Goal: Task Accomplishment & Management: Use online tool/utility

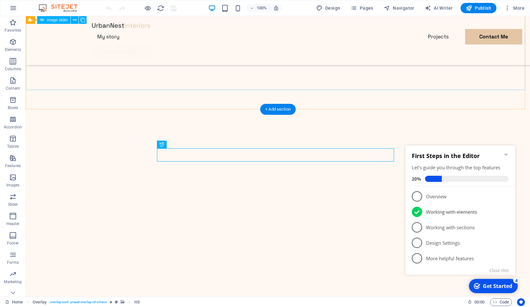
scroll to position [190, 0]
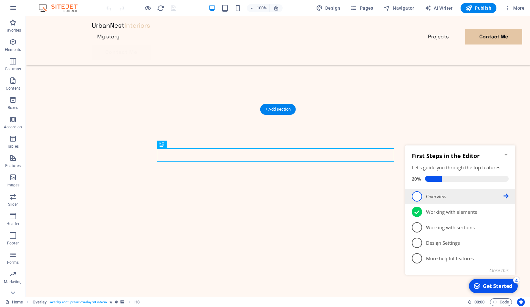
click at [416, 199] on span "1" at bounding box center [417, 196] width 10 height 10
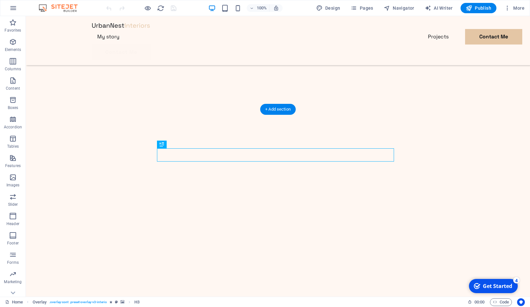
scroll to position [0, 0]
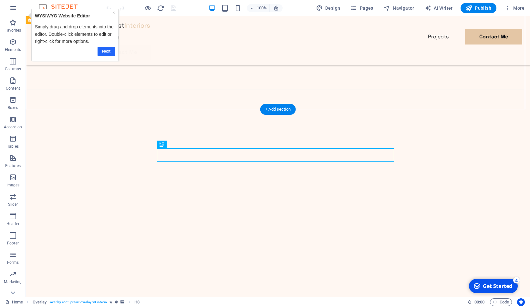
click at [107, 49] on link "Next" at bounding box center [105, 51] width 17 height 9
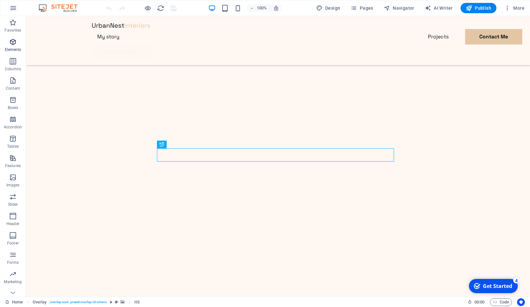
click at [14, 42] on icon "button" at bounding box center [13, 42] width 8 height 8
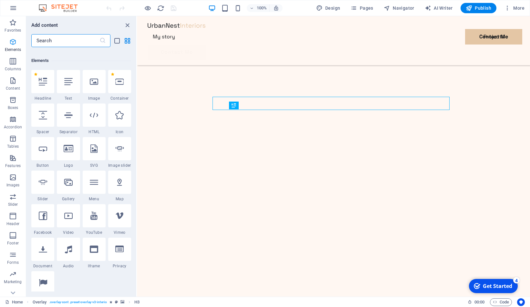
scroll to position [69, 0]
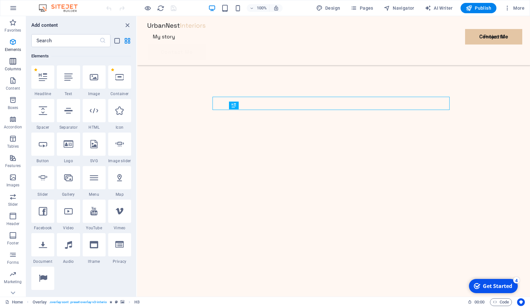
click at [13, 59] on icon "button" at bounding box center [13, 61] width 8 height 8
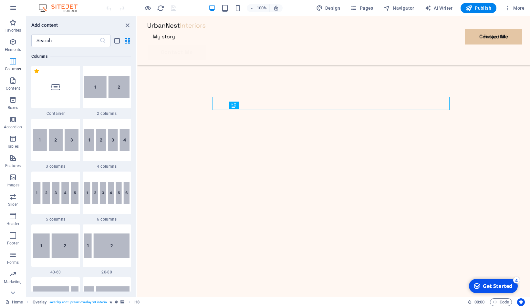
scroll to position [320, 0]
click at [12, 81] on icon "button" at bounding box center [13, 81] width 8 height 8
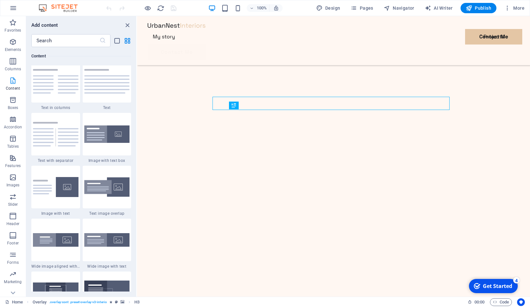
scroll to position [1135, 0]
click at [14, 139] on icon "button" at bounding box center [13, 139] width 8 height 8
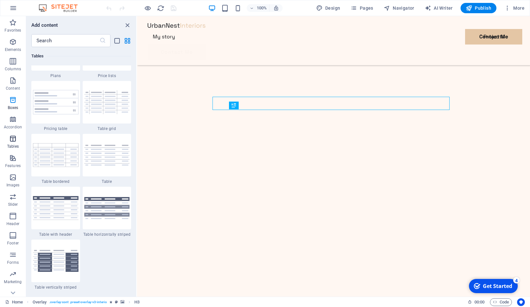
scroll to position [2273, 0]
click at [333, 6] on span "Design" at bounding box center [328, 8] width 24 height 6
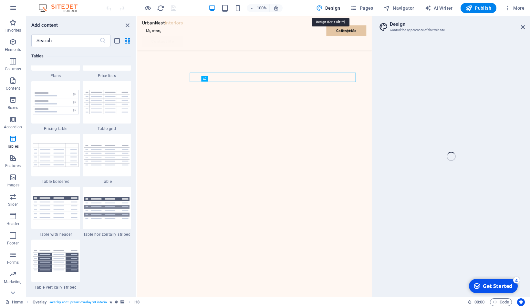
select select "px"
select select "400"
select select "px"
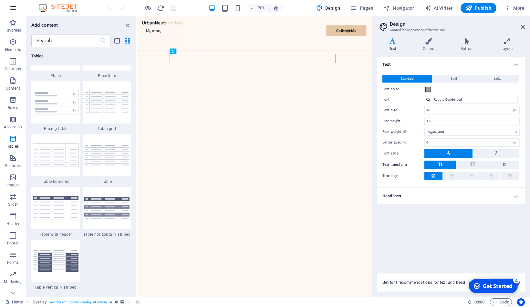
click at [8, 7] on button "button" at bounding box center [12, 7] width 15 height 15
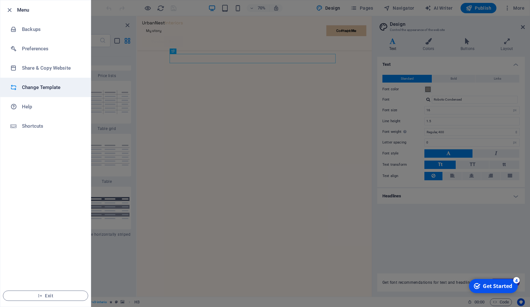
click at [31, 86] on h6 "Change Template" at bounding box center [52, 88] width 60 height 8
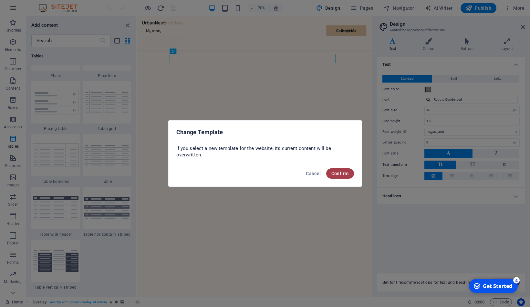
click at [335, 172] on span "Confirm" at bounding box center [339, 173] width 17 height 5
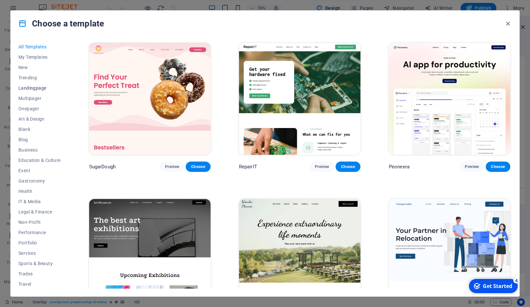
click at [25, 88] on span "Landingpage" at bounding box center [39, 88] width 42 height 5
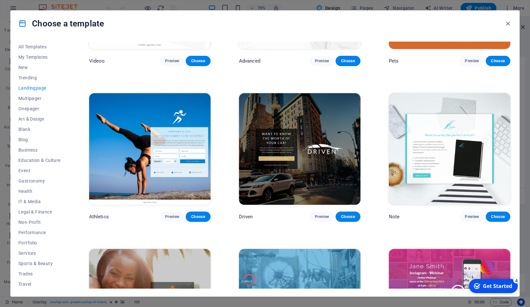
scroll to position [296, 0]
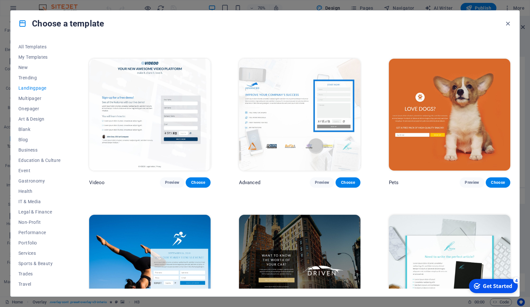
click at [27, 87] on span "Landingpage" at bounding box center [39, 88] width 42 height 5
click at [28, 88] on span "Landingpage" at bounding box center [39, 88] width 42 height 5
click at [24, 109] on span "Onepager" at bounding box center [39, 108] width 42 height 5
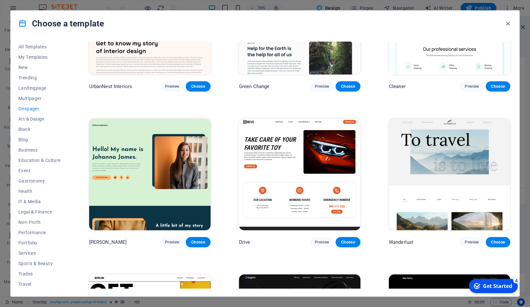
scroll to position [553, 0]
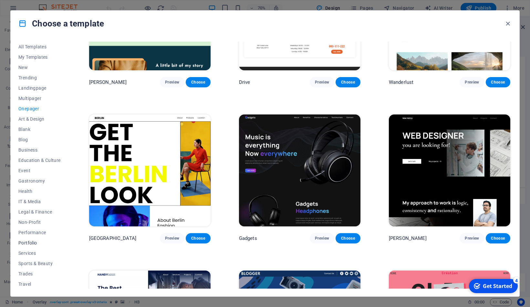
click at [25, 242] on span "Portfolio" at bounding box center [39, 243] width 42 height 5
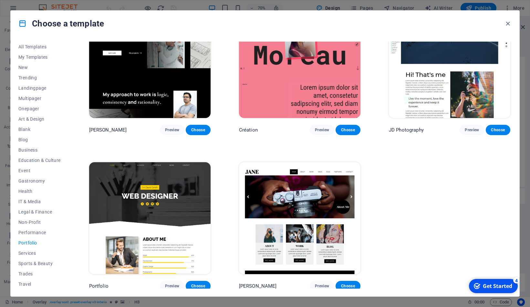
scroll to position [0, 0]
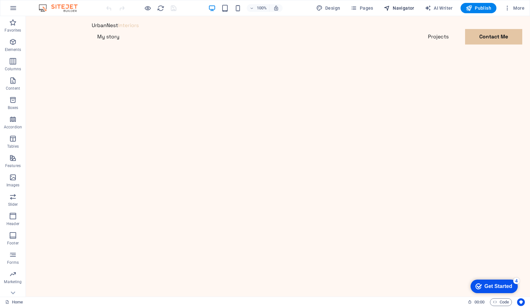
click at [398, 8] on span "Navigator" at bounding box center [399, 8] width 31 height 6
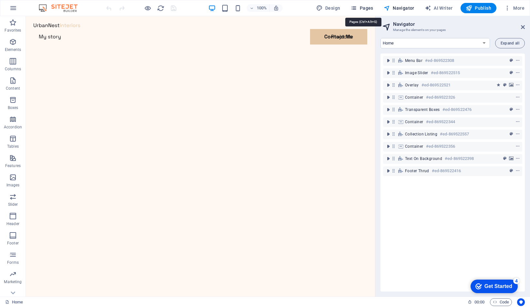
click at [364, 8] on span "Pages" at bounding box center [361, 8] width 23 height 6
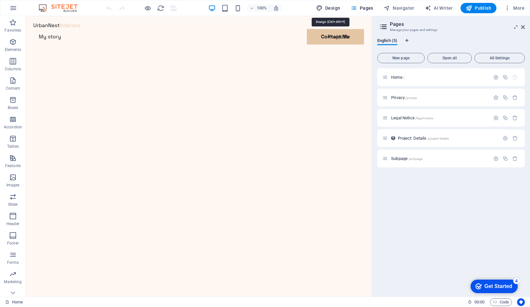
click at [323, 9] on icon "button" at bounding box center [319, 8] width 6 height 6
select select "px"
select select "400"
select select "px"
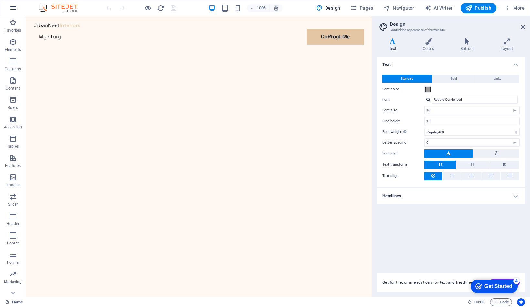
click at [10, 7] on icon "button" at bounding box center [13, 8] width 8 height 8
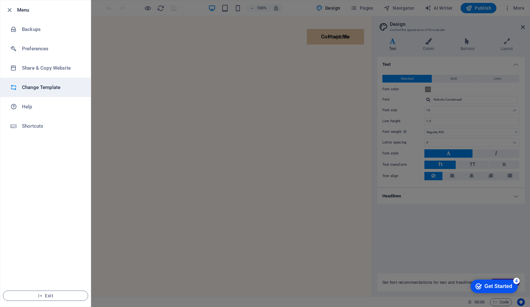
click at [31, 88] on h6 "Change Template" at bounding box center [52, 88] width 60 height 8
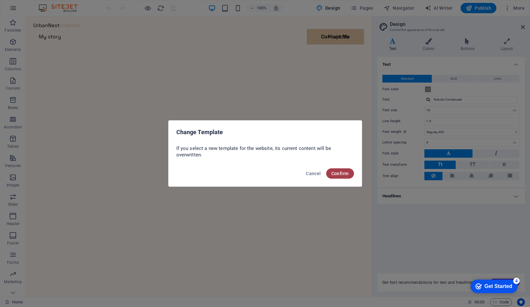
click at [337, 173] on span "Confirm" at bounding box center [339, 173] width 17 height 5
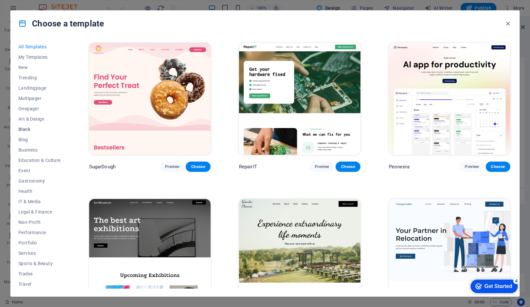
click at [25, 129] on span "Blank" at bounding box center [39, 129] width 42 height 5
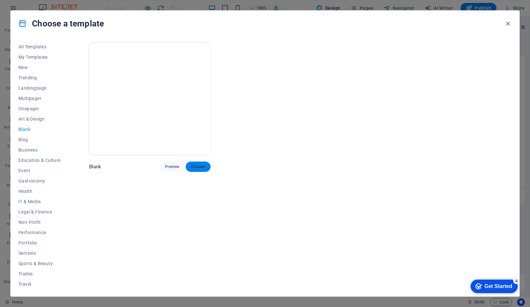
click at [197, 166] on span "Choose" at bounding box center [198, 166] width 14 height 5
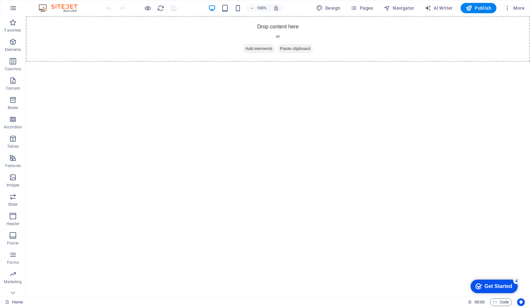
click at [500, 286] on div "Get Started" at bounding box center [498, 287] width 28 height 6
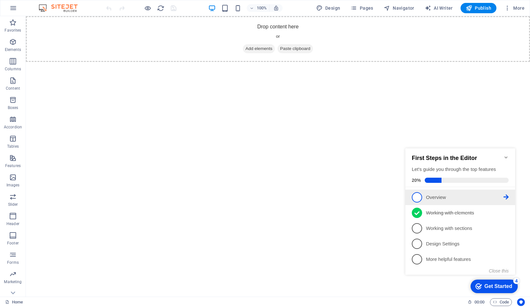
click at [417, 197] on span "1" at bounding box center [417, 197] width 10 height 10
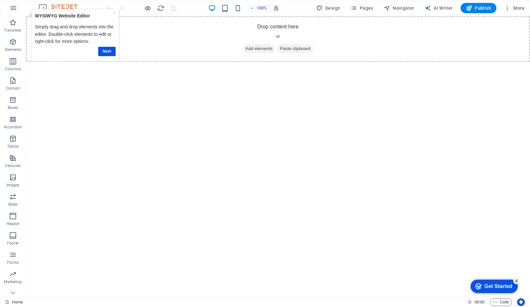
click at [495, 288] on div "Get Started" at bounding box center [498, 287] width 28 height 6
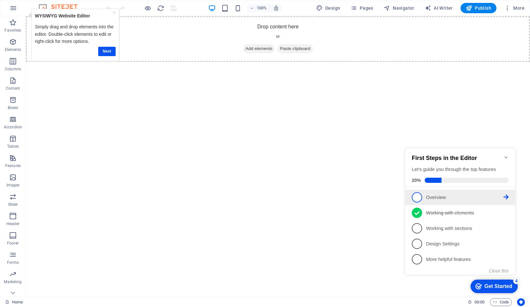
click at [507, 196] on icon at bounding box center [505, 197] width 5 height 5
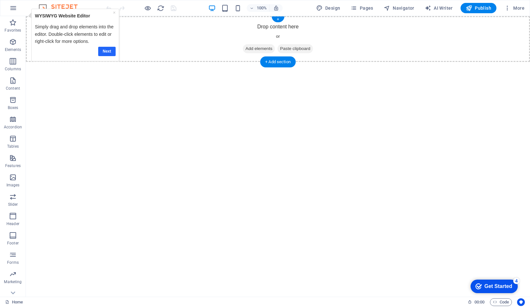
click at [104, 51] on link "Next" at bounding box center [106, 51] width 17 height 9
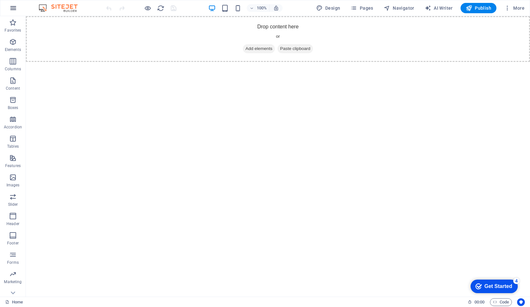
click at [13, 10] on icon "button" at bounding box center [13, 8] width 8 height 8
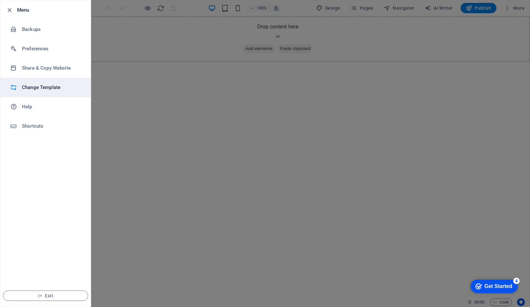
click at [19, 86] on div at bounding box center [16, 87] width 12 height 6
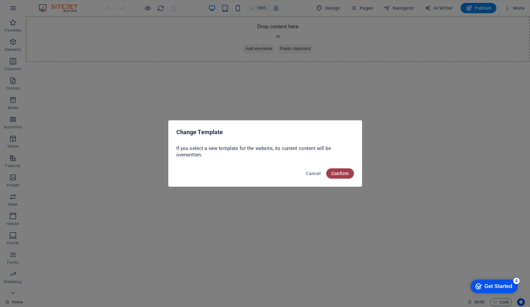
click at [339, 175] on span "Confirm" at bounding box center [339, 173] width 17 height 5
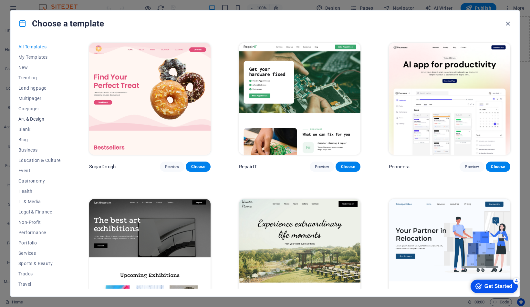
click at [22, 119] on span "Art & Design" at bounding box center [39, 119] width 42 height 5
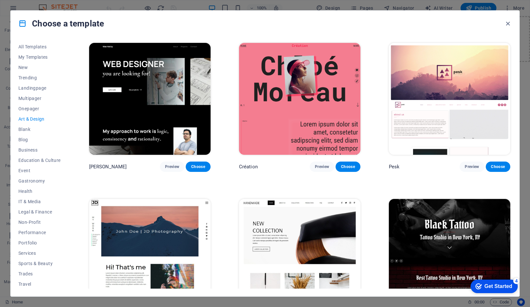
scroll to position [80, 0]
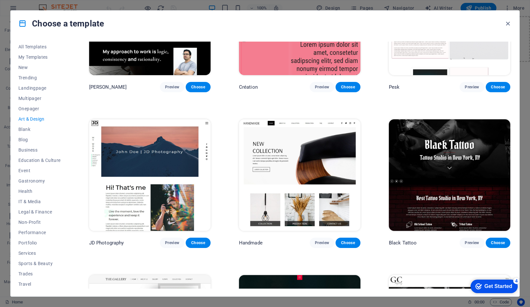
click at [39, 119] on button "Art & Design" at bounding box center [39, 119] width 42 height 10
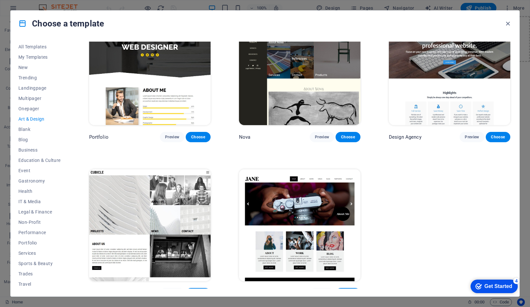
scroll to position [503, 0]
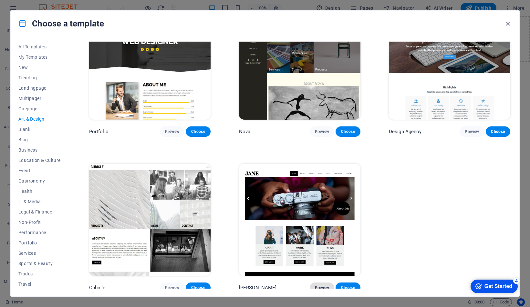
click at [323, 285] on span "Preview" at bounding box center [322, 287] width 14 height 5
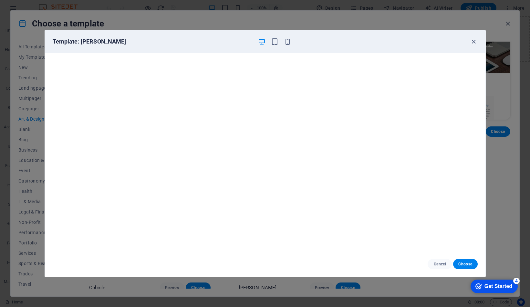
scroll to position [0, 0]
